Goal: Transaction & Acquisition: Subscribe to service/newsletter

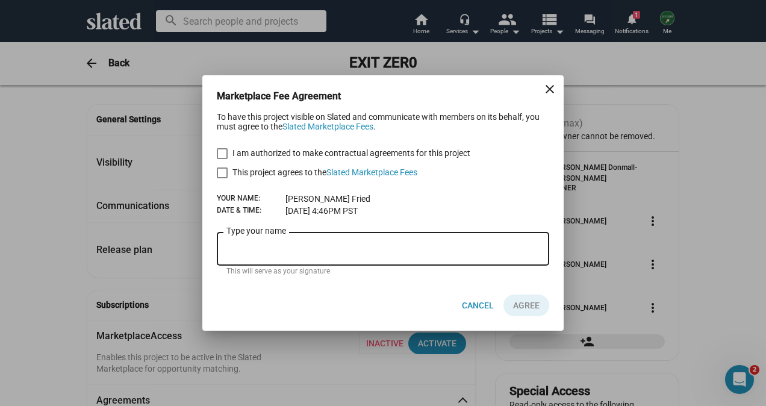
scroll to position [242, 0]
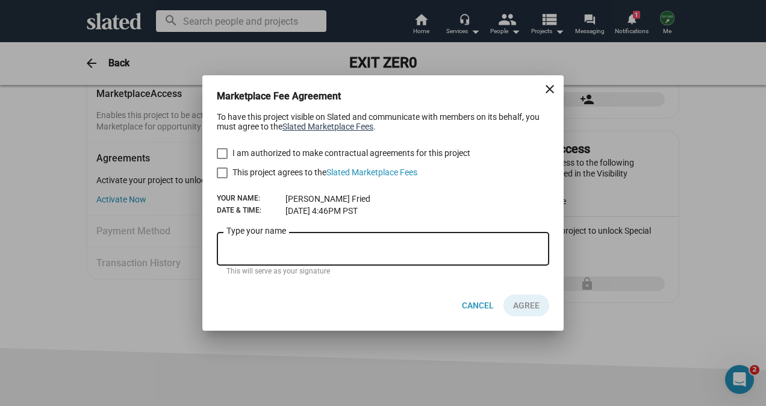
click at [331, 124] on link "Slated Marketplace Fees" at bounding box center [328, 127] width 91 height 10
click at [223, 155] on span at bounding box center [222, 153] width 11 height 11
click at [222, 159] on input "I am authorized to make contractual agreements for this project" at bounding box center [222, 159] width 1 height 1
checkbox input "true"
click at [223, 170] on span at bounding box center [222, 172] width 11 height 11
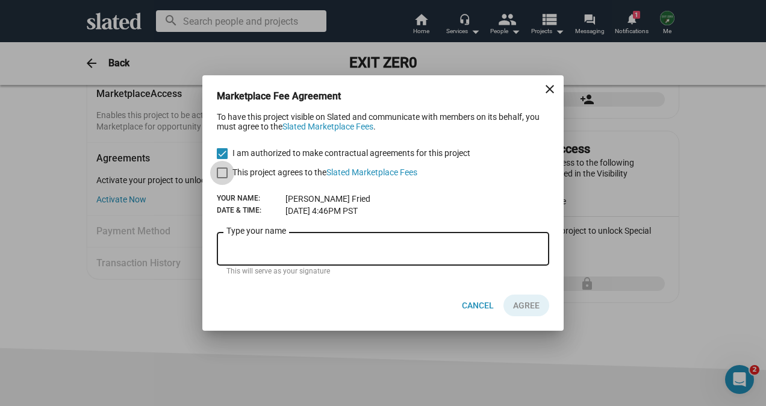
click at [222, 178] on input "This project agrees to the Slated Marketplace Fees" at bounding box center [222, 178] width 1 height 1
checkbox input "true"
click at [315, 244] on div "Type your name" at bounding box center [383, 248] width 313 height 36
type input "[PERSON_NAME]"
click at [531, 310] on span "AGREE" at bounding box center [526, 306] width 27 height 22
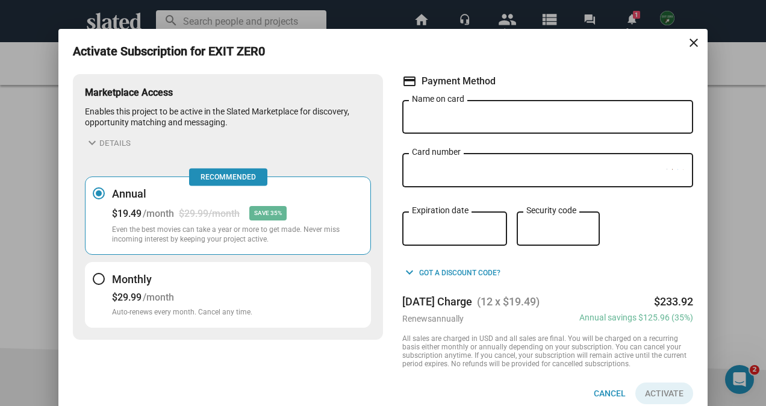
click at [95, 278] on div at bounding box center [99, 279] width 12 height 12
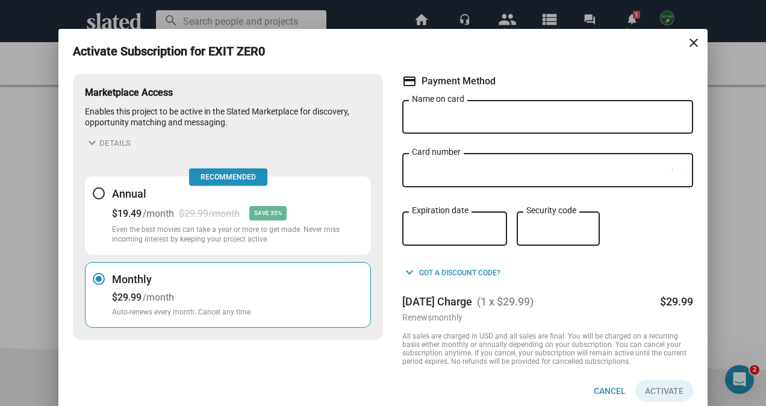
click at [534, 114] on input "Name on card" at bounding box center [548, 117] width 272 height 11
click at [621, 113] on input "Name on card" at bounding box center [548, 117] width 272 height 11
type input "[PERSON_NAME]"
click at [687, 45] on mat-icon "close" at bounding box center [694, 43] width 14 height 14
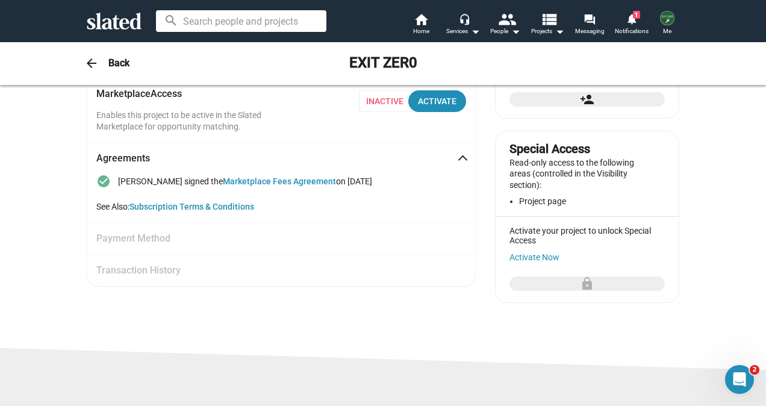
click at [100, 180] on mat-icon "check_circle" at bounding box center [103, 181] width 14 height 14
